Goal: Task Accomplishment & Management: Complete application form

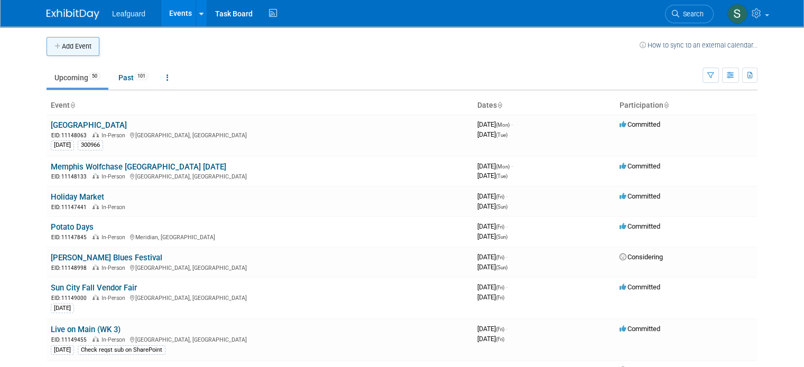
click at [76, 48] on button "Add Event" at bounding box center [73, 46] width 53 height 19
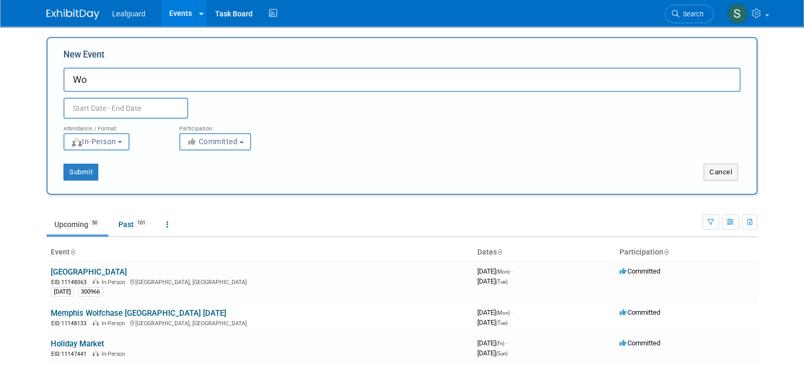
type input "W"
type input "Memphis Wolfchase Galleria Mall November 2025"
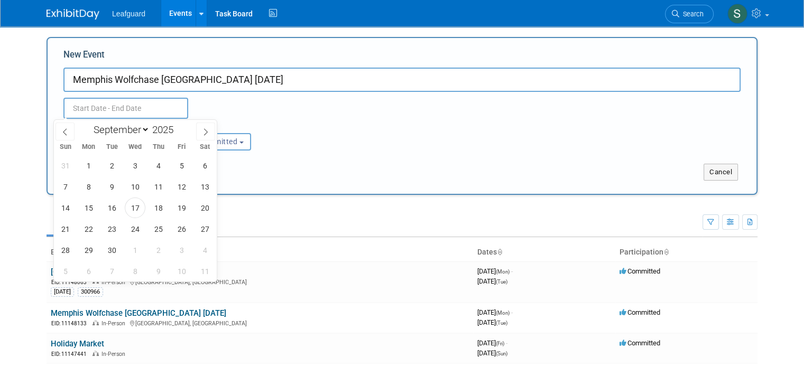
click at [86, 117] on input "text" at bounding box center [125, 108] width 125 height 21
click at [204, 129] on icon at bounding box center [205, 131] width 7 height 7
click at [204, 134] on icon at bounding box center [205, 131] width 7 height 7
select select "10"
click at [206, 171] on span "1" at bounding box center [204, 165] width 21 height 21
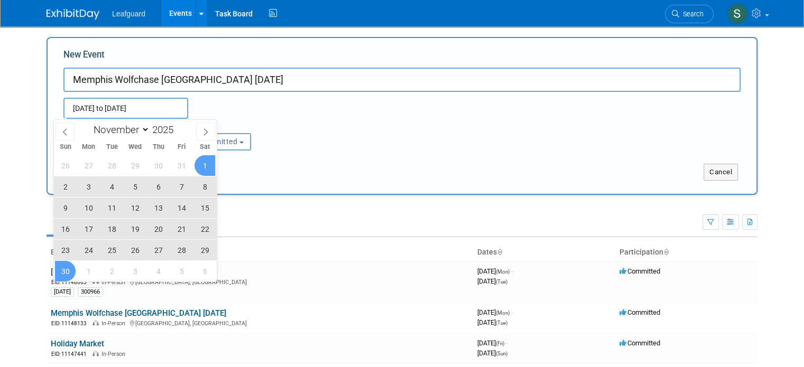
click at [65, 272] on span "30" at bounding box center [65, 271] width 21 height 21
type input "Nov 1, 2025 to Nov 30, 2025"
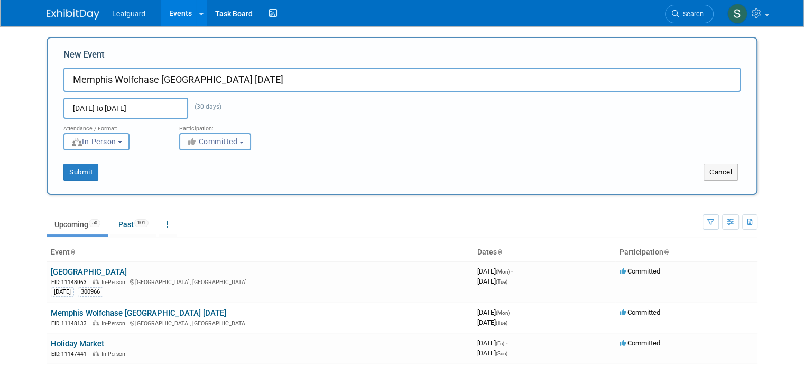
click at [196, 143] on span "Committed" at bounding box center [212, 141] width 51 height 8
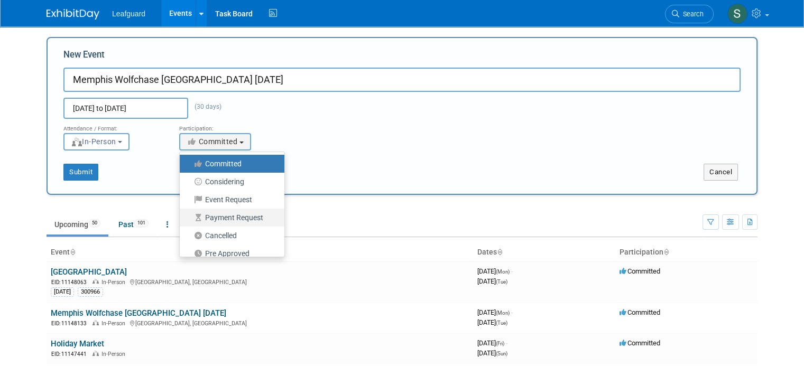
click at [237, 219] on label "Payment Request" at bounding box center [229, 218] width 89 height 14
click at [189, 219] on input "Payment Request" at bounding box center [185, 218] width 7 height 7
select select "102"
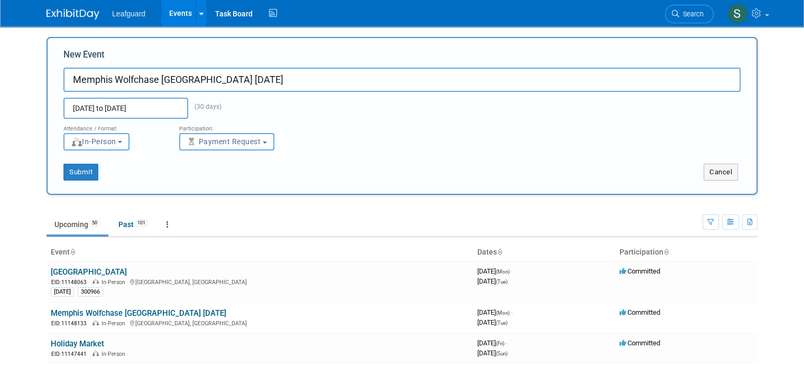
click at [283, 82] on input "Memphis Wolfchase Galleria Mall November 2025" at bounding box center [401, 80] width 677 height 24
type input "Memphis Wolfchase [GEOGRAPHIC_DATA] 25-26"
click at [266, 108] on div "Nov 1, 2025 to Nov 30, 2025 (30 days) Duplicate Event Warning" at bounding box center [401, 105] width 693 height 27
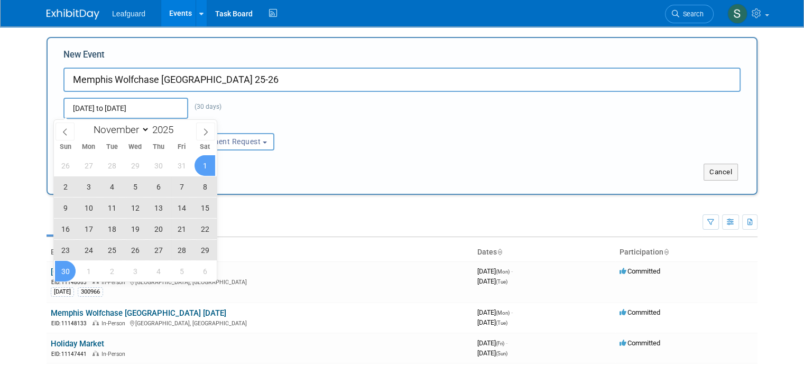
click at [171, 108] on input "Nov 1, 2025 to Nov 30, 2025" at bounding box center [125, 108] width 125 height 21
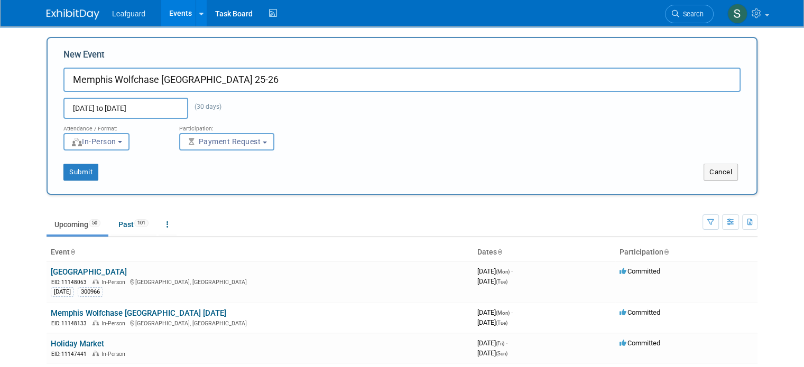
click at [284, 102] on div "Nov 1, 2025 to Nov 30, 2025 (30 days) Duplicate Event Warning" at bounding box center [401, 105] width 693 height 27
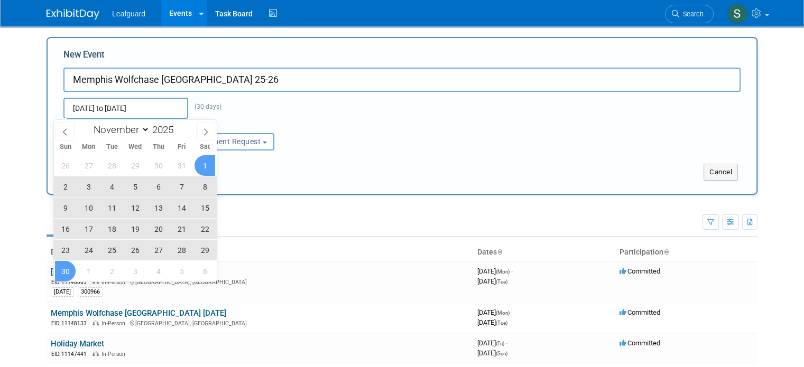
click at [154, 104] on input "Nov 1, 2025 to Nov 30, 2025" at bounding box center [125, 108] width 125 height 21
click at [207, 132] on icon at bounding box center [205, 131] width 7 height 7
select select "11"
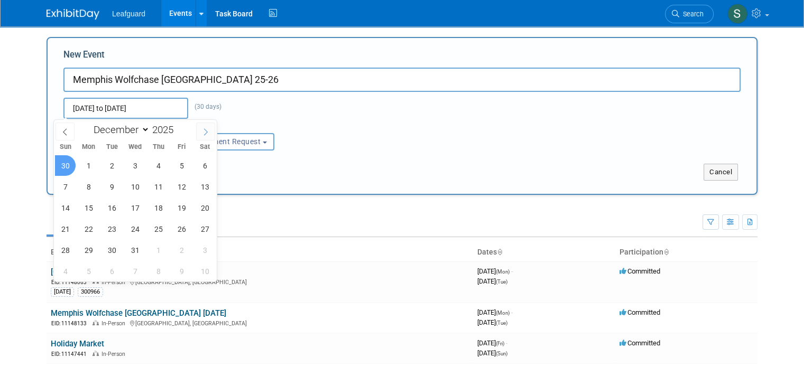
click at [205, 132] on icon at bounding box center [205, 131] width 7 height 7
type input "2026"
select select "0"
click at [204, 256] on span "31" at bounding box center [204, 250] width 21 height 21
type input "Jan 31, 2026 to Jan 31, 2026"
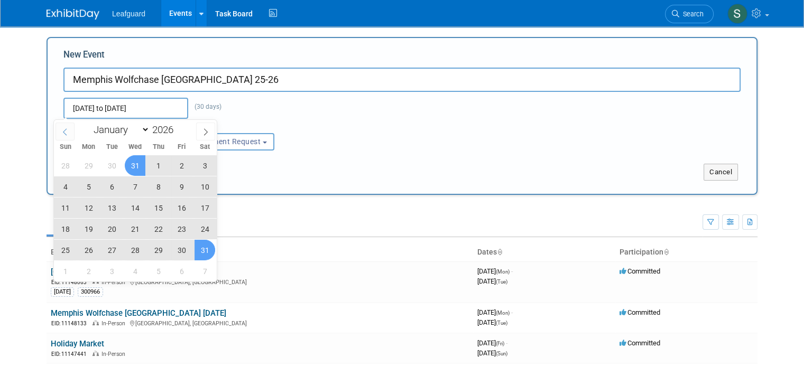
click at [57, 128] on span at bounding box center [64, 132] width 19 height 18
type input "2025"
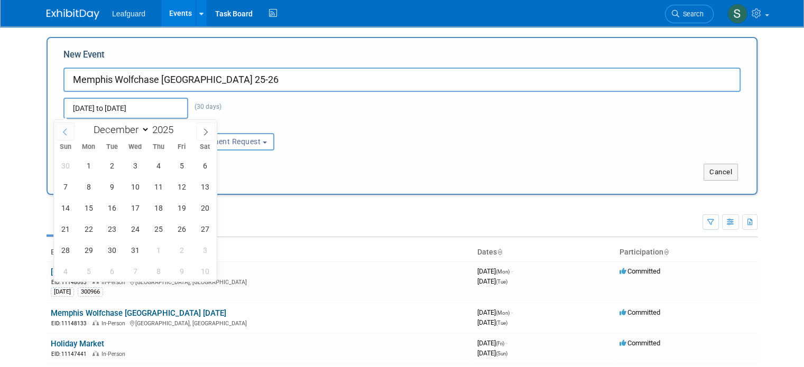
click at [69, 126] on span at bounding box center [64, 132] width 19 height 18
select select "10"
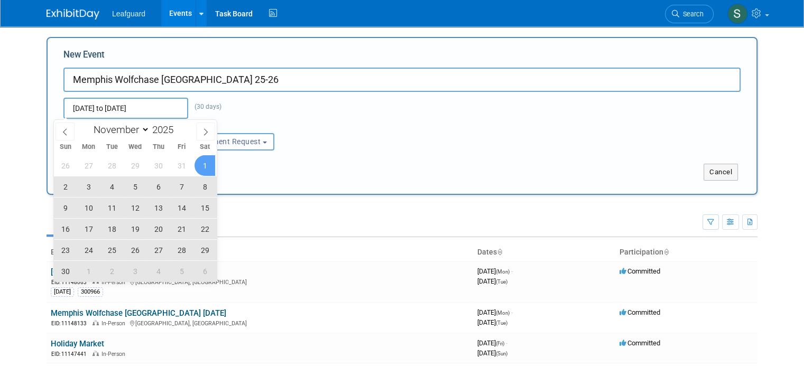
click at [202, 164] on span "1" at bounding box center [204, 165] width 21 height 21
type input "[DATE] to [DATE]"
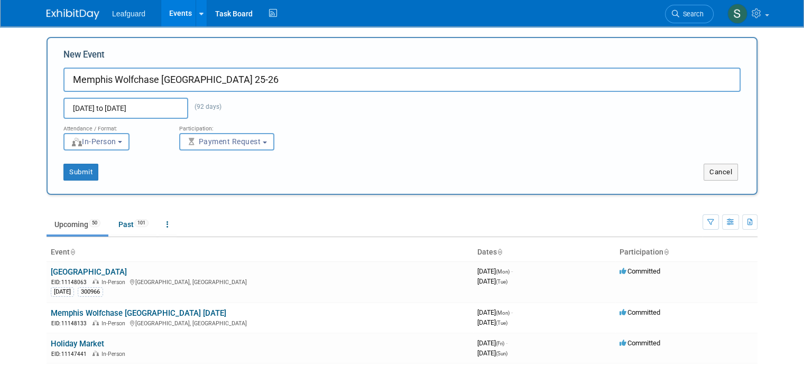
click at [259, 103] on div "Nov 1, 2025 to Jan 31, 2026 (92 days) Duplicate Event Warning" at bounding box center [401, 105] width 693 height 27
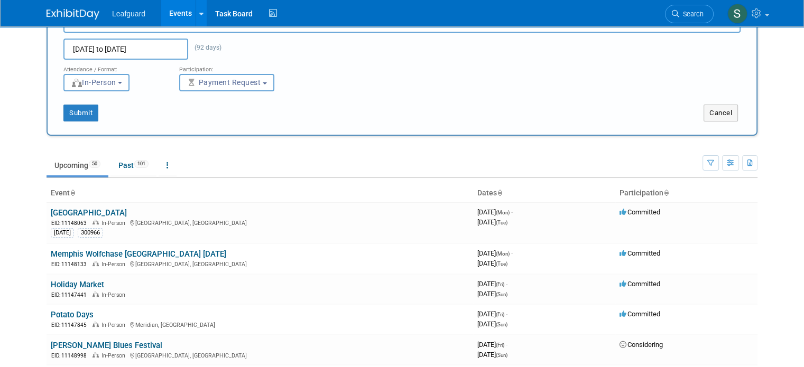
scroll to position [63, 0]
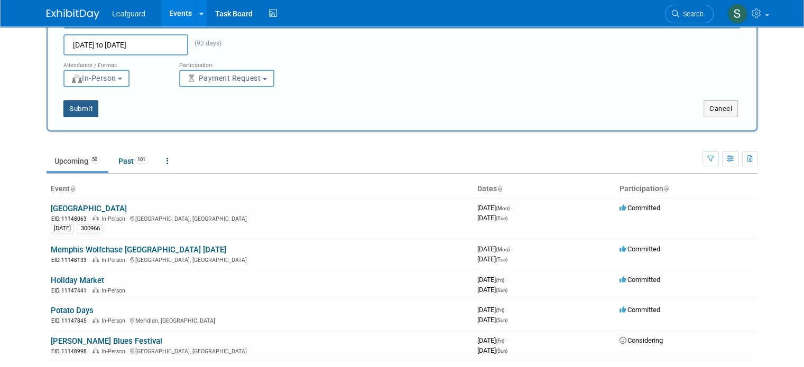
click at [79, 107] on button "Submit" at bounding box center [80, 108] width 35 height 17
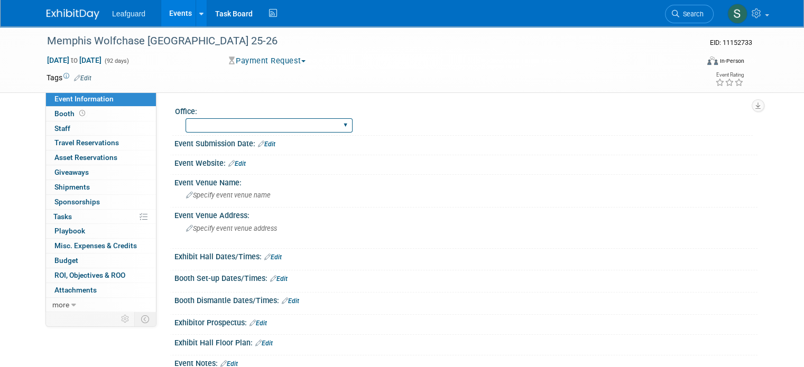
click at [221, 132] on select "[GEOGRAPHIC_DATA] [US_STATE] [GEOGRAPHIC_DATA] [GEOGRAPHIC_DATA] [GEOGRAPHIC_DA…" at bounding box center [268, 125] width 167 height 14
select select "[GEOGRAPHIC_DATA]"
click at [185, 118] on select "[GEOGRAPHIC_DATA] [US_STATE] [GEOGRAPHIC_DATA] [GEOGRAPHIC_DATA] [GEOGRAPHIC_DA…" at bounding box center [268, 125] width 167 height 14
click at [473, 336] on div "Exhibit Hall Floor Plan: Edit" at bounding box center [465, 342] width 583 height 14
